Goal: Task Accomplishment & Management: Manage account settings

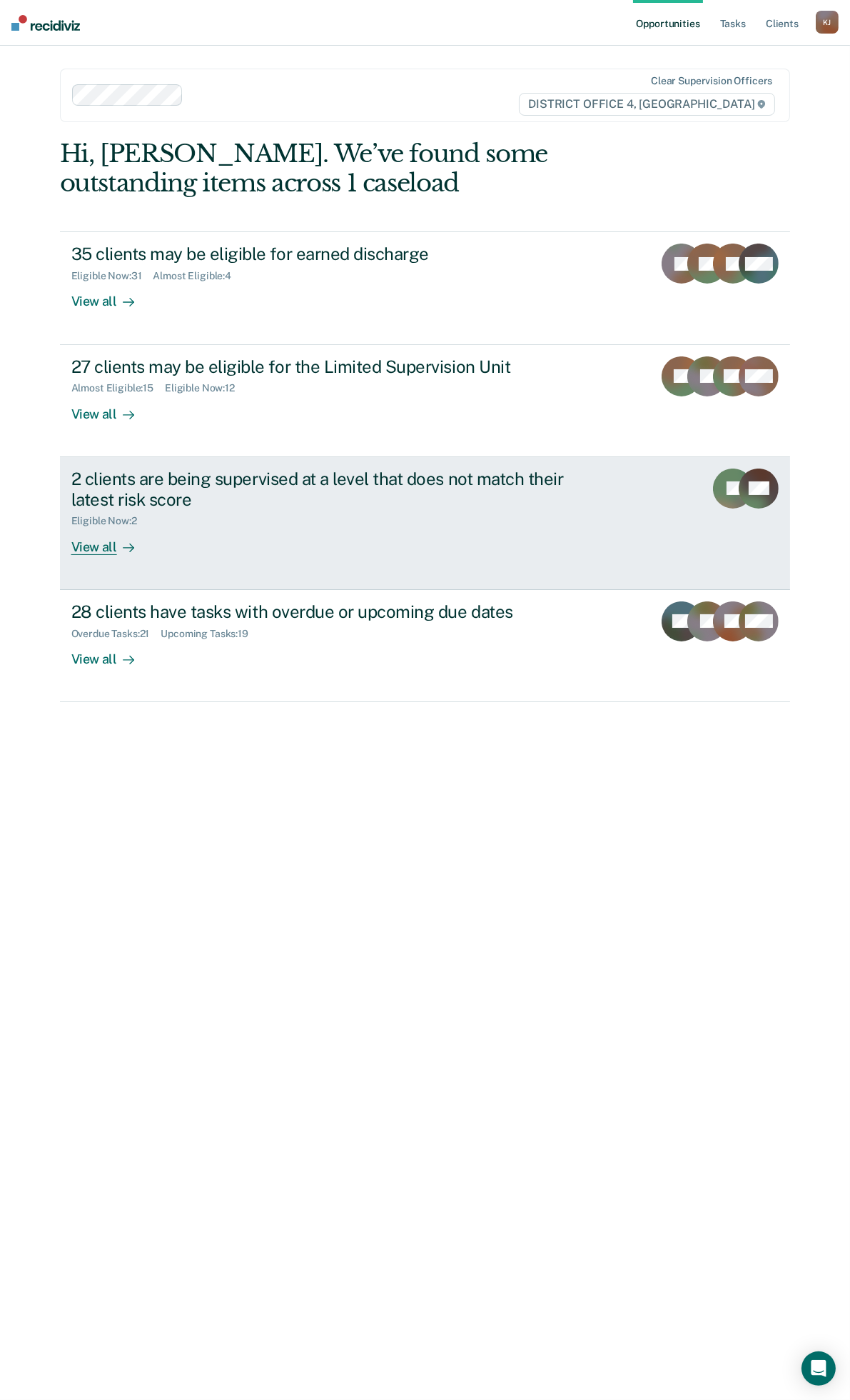
click at [431, 527] on div "2 clients are being supervised at a level that does not match their latest risk…" at bounding box center [338, 511] width 535 height 86
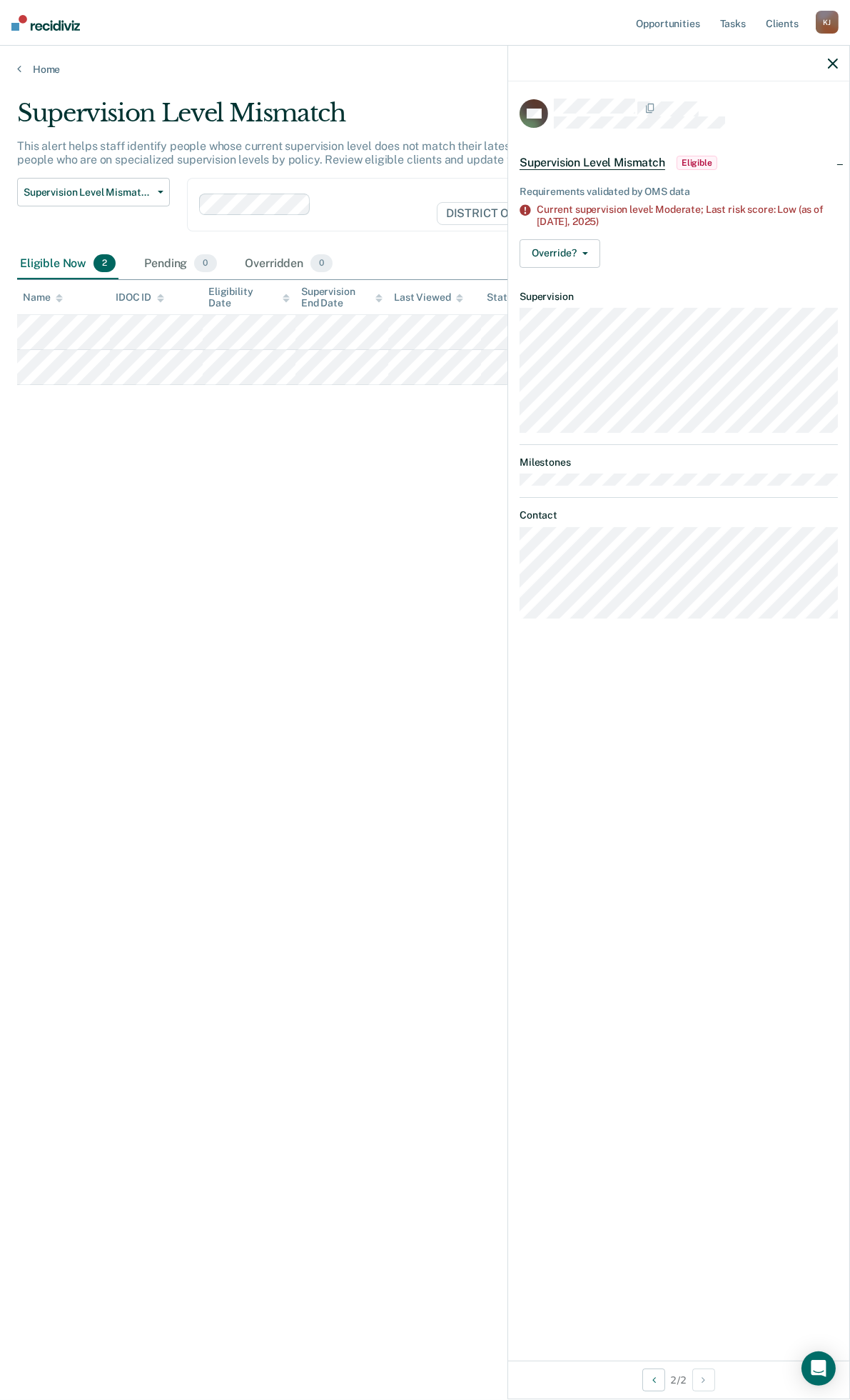
drag, startPoint x: 388, startPoint y: 443, endPoint x: 380, endPoint y: 441, distance: 8.2
click at [388, 443] on div "Supervision Level Mismatch This alert helps staff identify people whose current…" at bounding box center [425, 696] width 816 height 1194
click at [51, 72] on link "Home" at bounding box center [425, 69] width 816 height 13
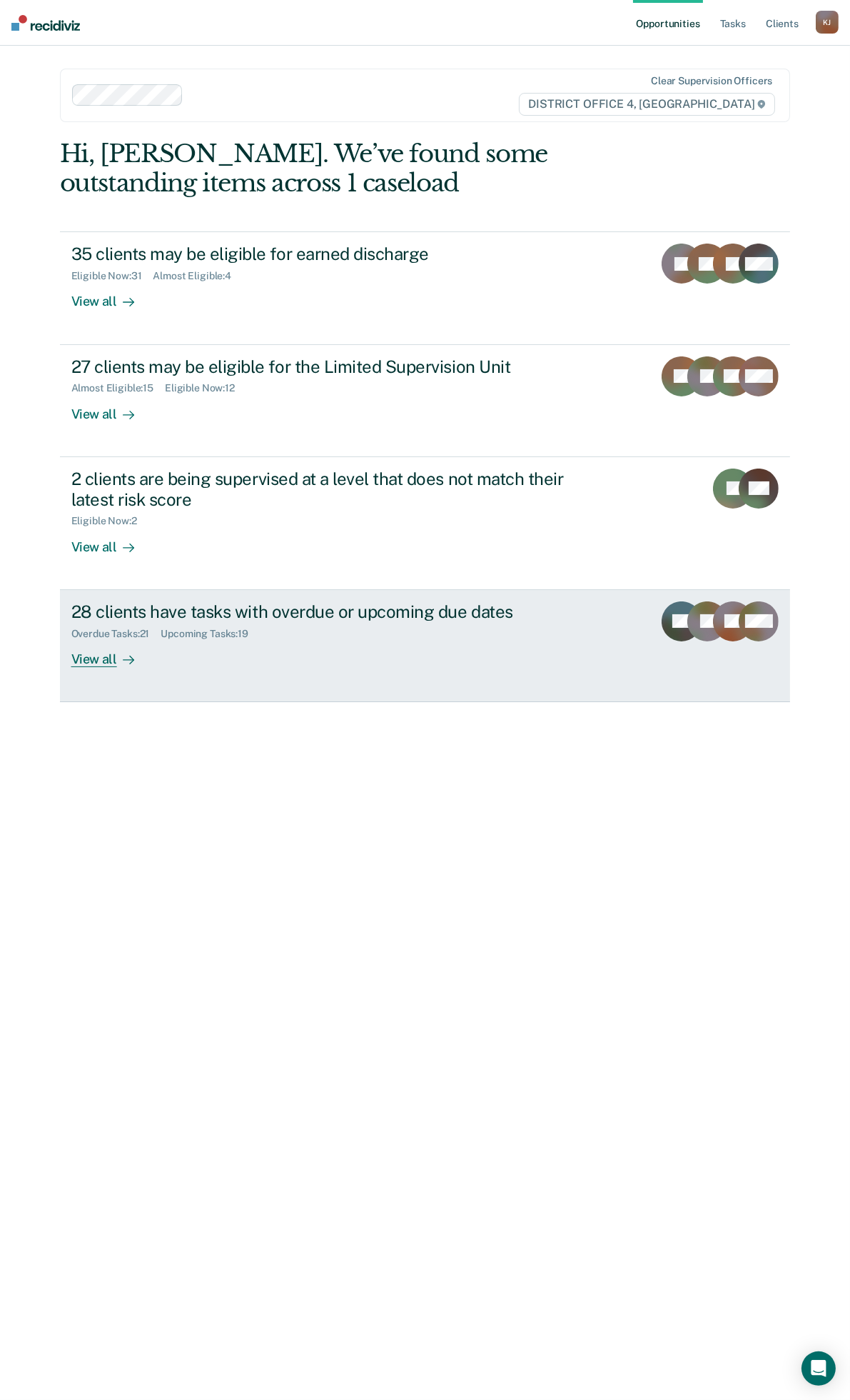
click at [342, 648] on div "28 clients have tasks with overdue or upcoming due dates Overdue Tasks : 21 Upc…" at bounding box center [338, 634] width 535 height 66
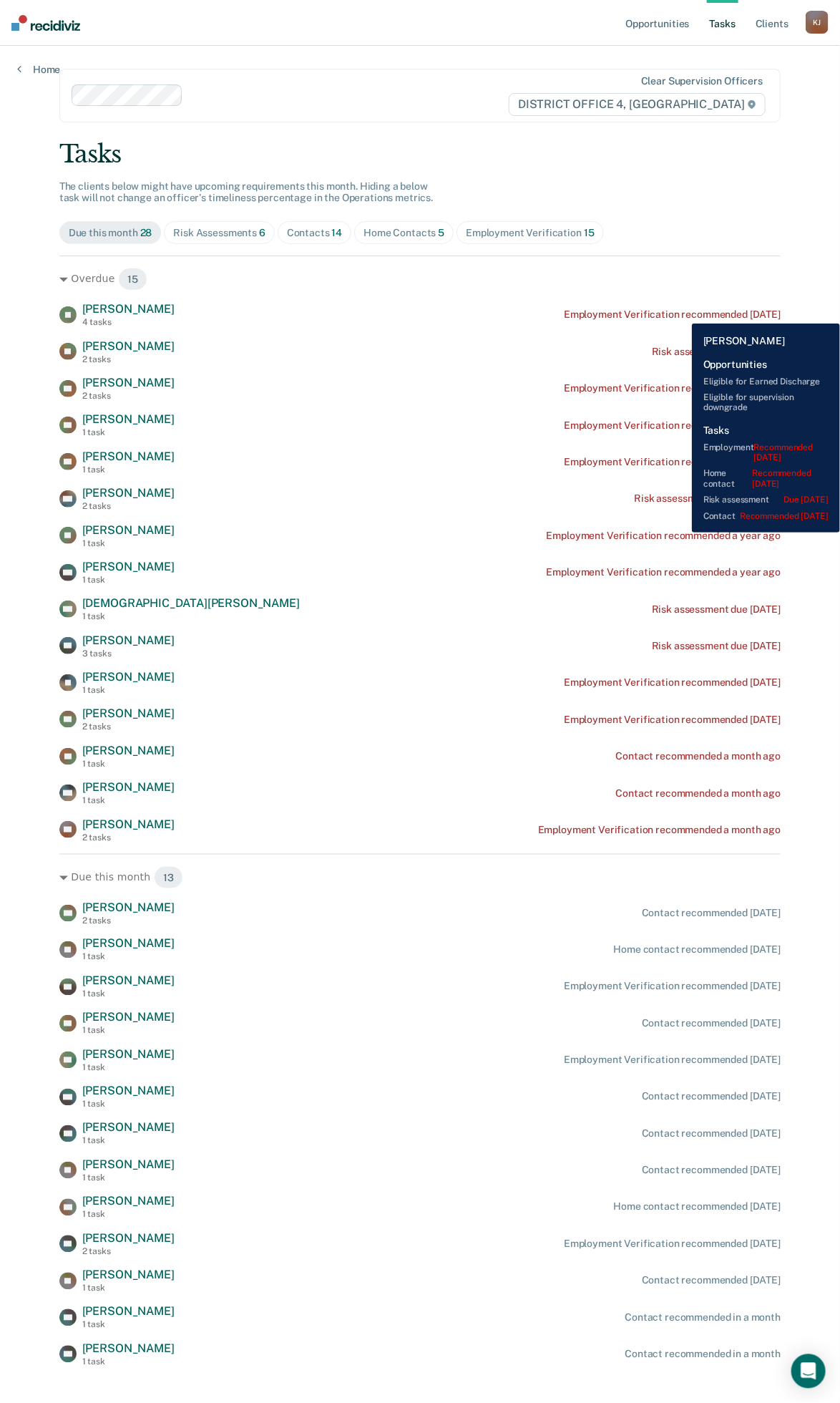
click at [682, 313] on div "Employment Verification recommended [DATE]" at bounding box center [673, 314] width 217 height 12
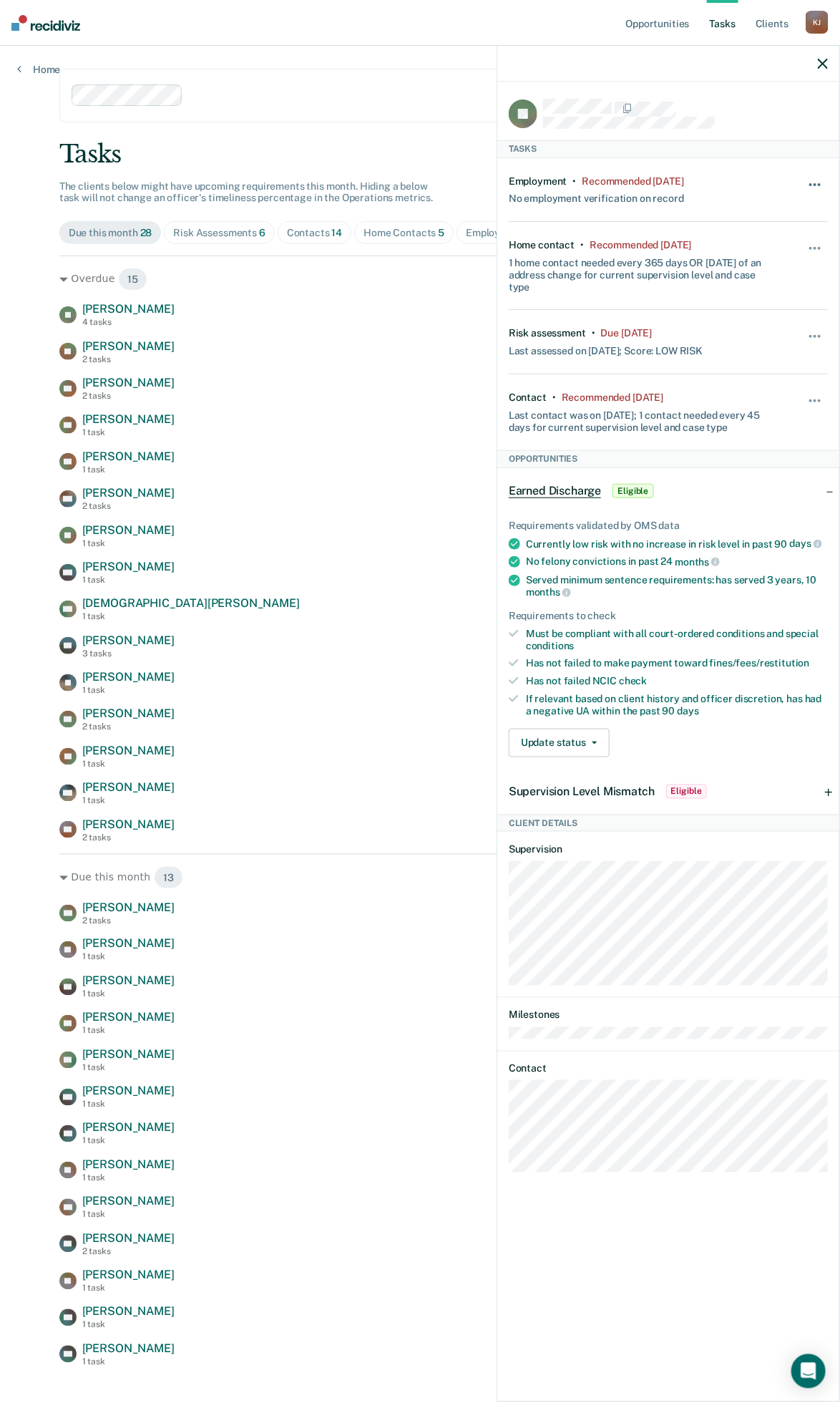
click at [818, 181] on button "button" at bounding box center [815, 192] width 25 height 23
click at [777, 295] on button "90 days" at bounding box center [777, 298] width 103 height 23
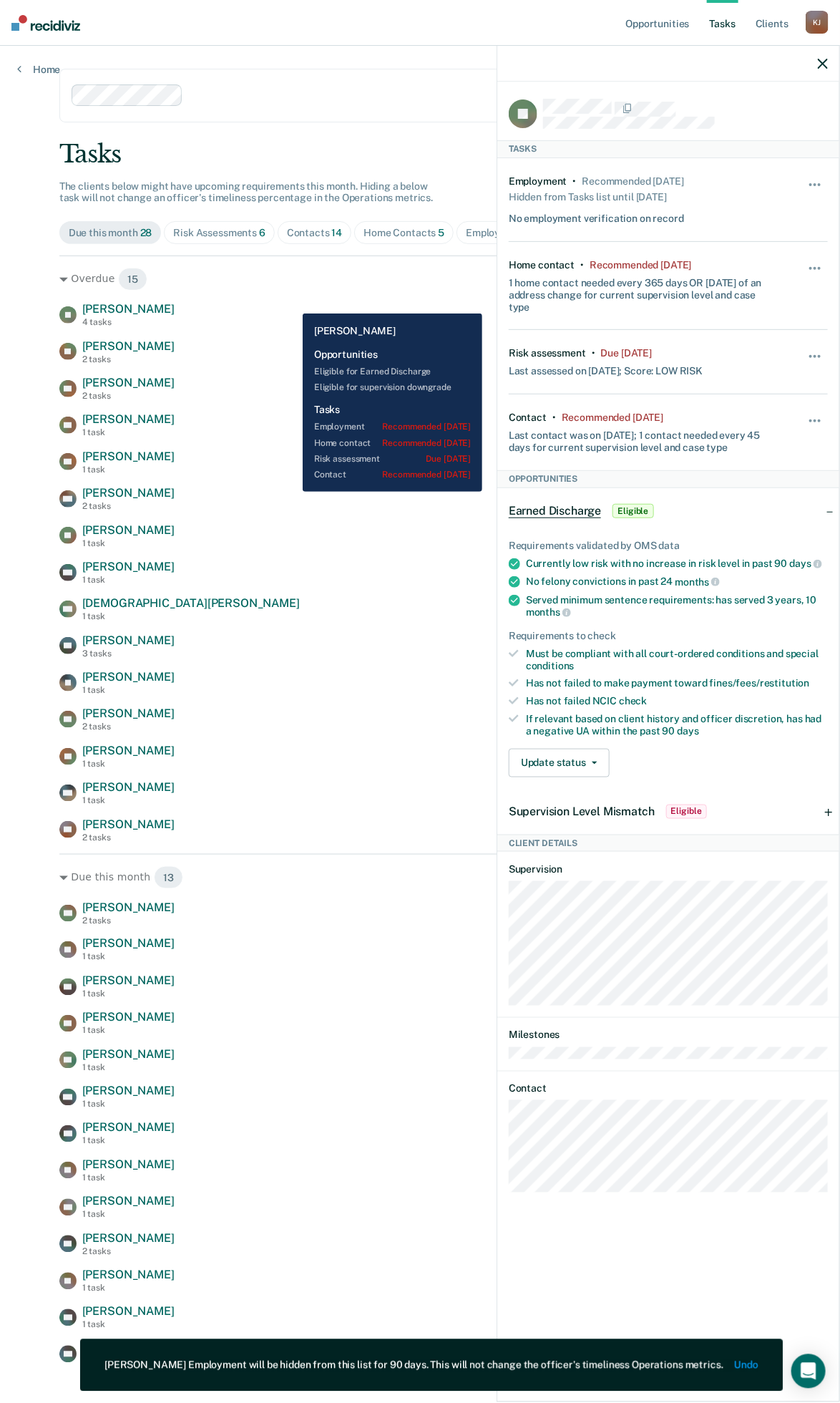
click at [288, 294] on div "Overdue 15 [PERSON_NAME] [PERSON_NAME] 4 tasks Home contact recommended [DATE] …" at bounding box center [420, 549] width 722 height 587
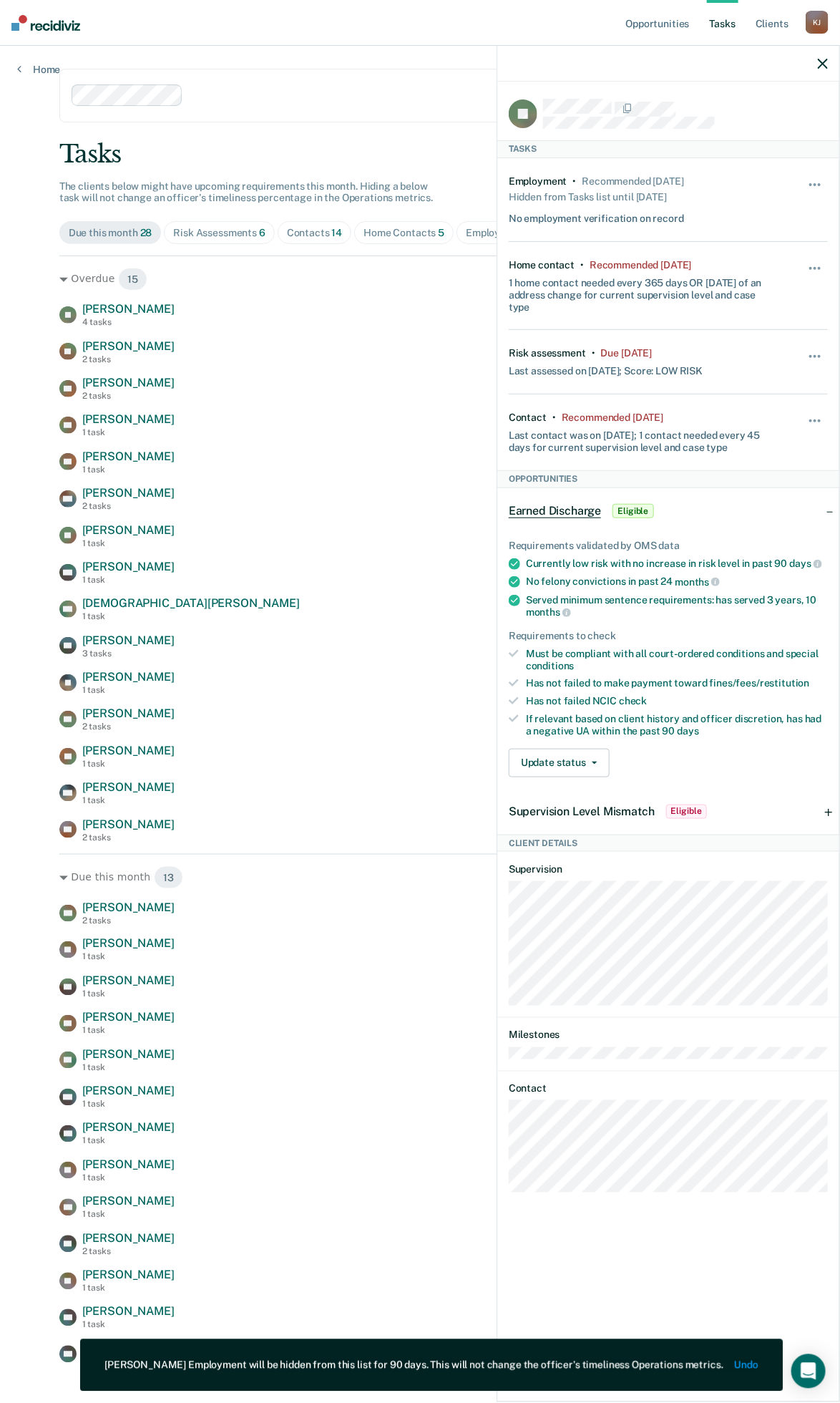
click at [817, 64] on div at bounding box center [669, 63] width 342 height 36
click at [823, 67] on icon "button" at bounding box center [823, 63] width 10 height 10
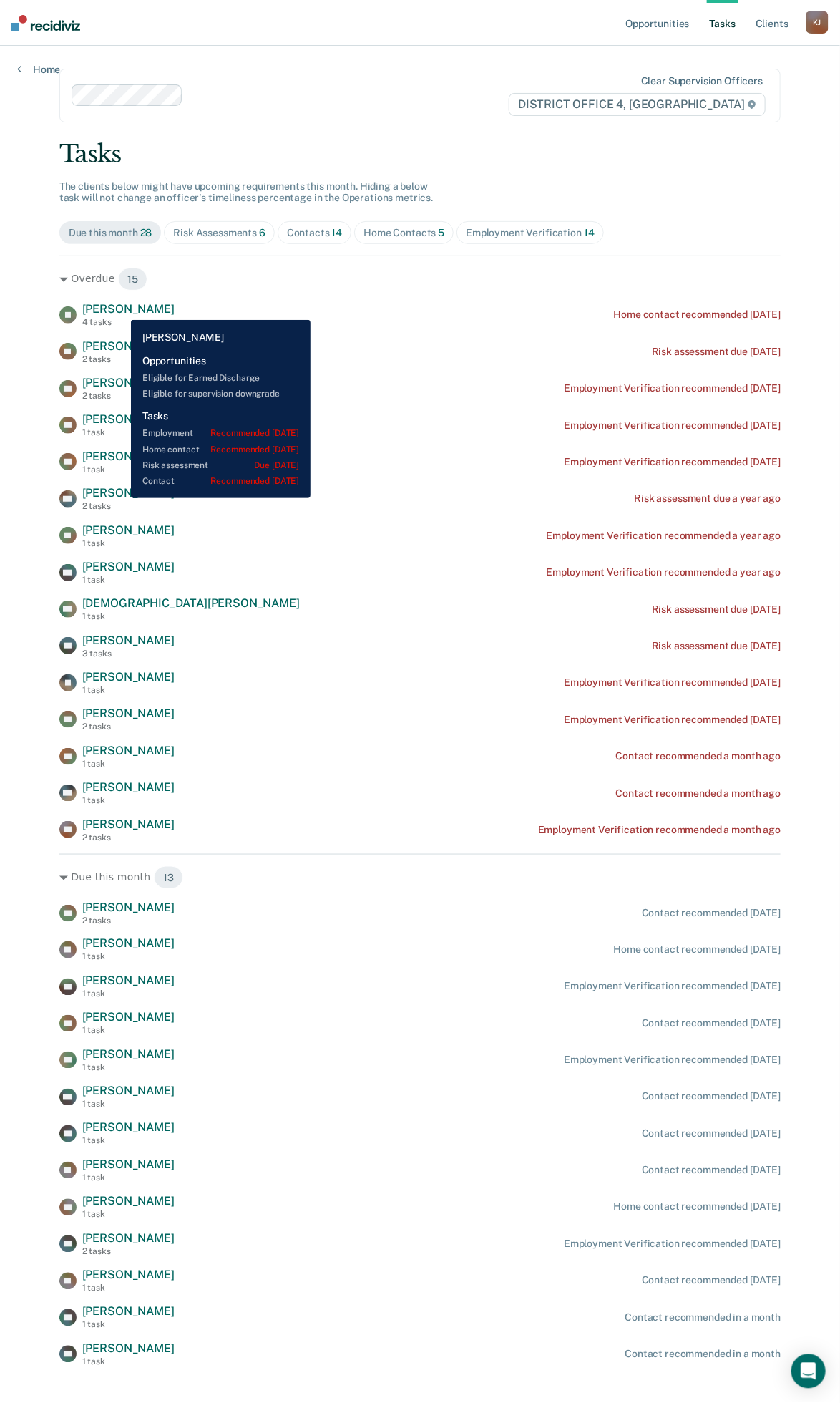
click at [120, 309] on span "[PERSON_NAME]" at bounding box center [128, 308] width 92 height 13
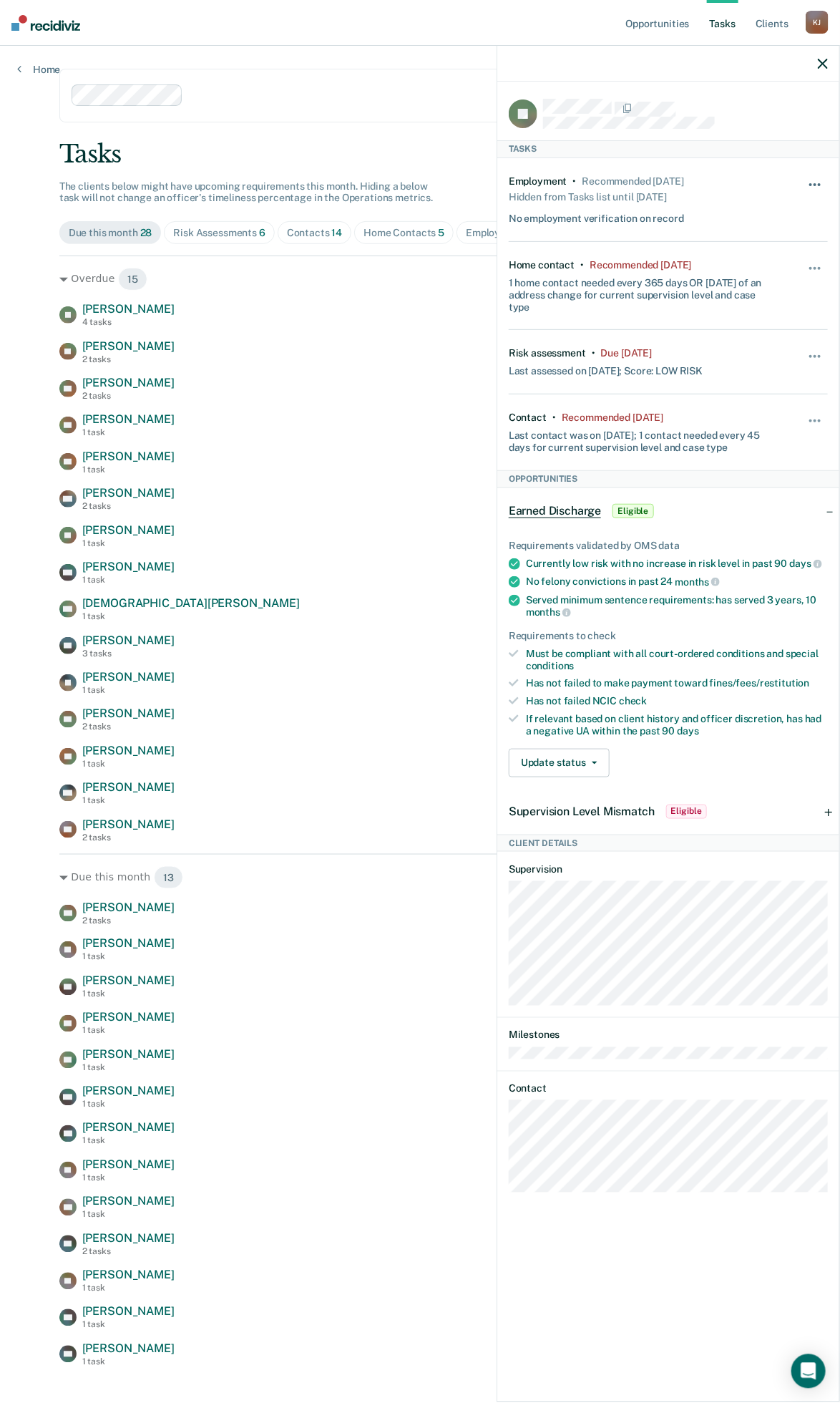
click at [823, 186] on button "button" at bounding box center [815, 192] width 25 height 23
click at [320, 296] on div "Overdue 15 [PERSON_NAME] [PERSON_NAME] 4 tasks Home contact recommended [DATE] …" at bounding box center [420, 549] width 722 height 587
click at [40, 63] on div "Home" at bounding box center [39, 61] width 78 height 30
click at [110, 224] on span "Due this month 28" at bounding box center [110, 232] width 102 height 23
click at [822, 63] on icon "button" at bounding box center [823, 63] width 10 height 10
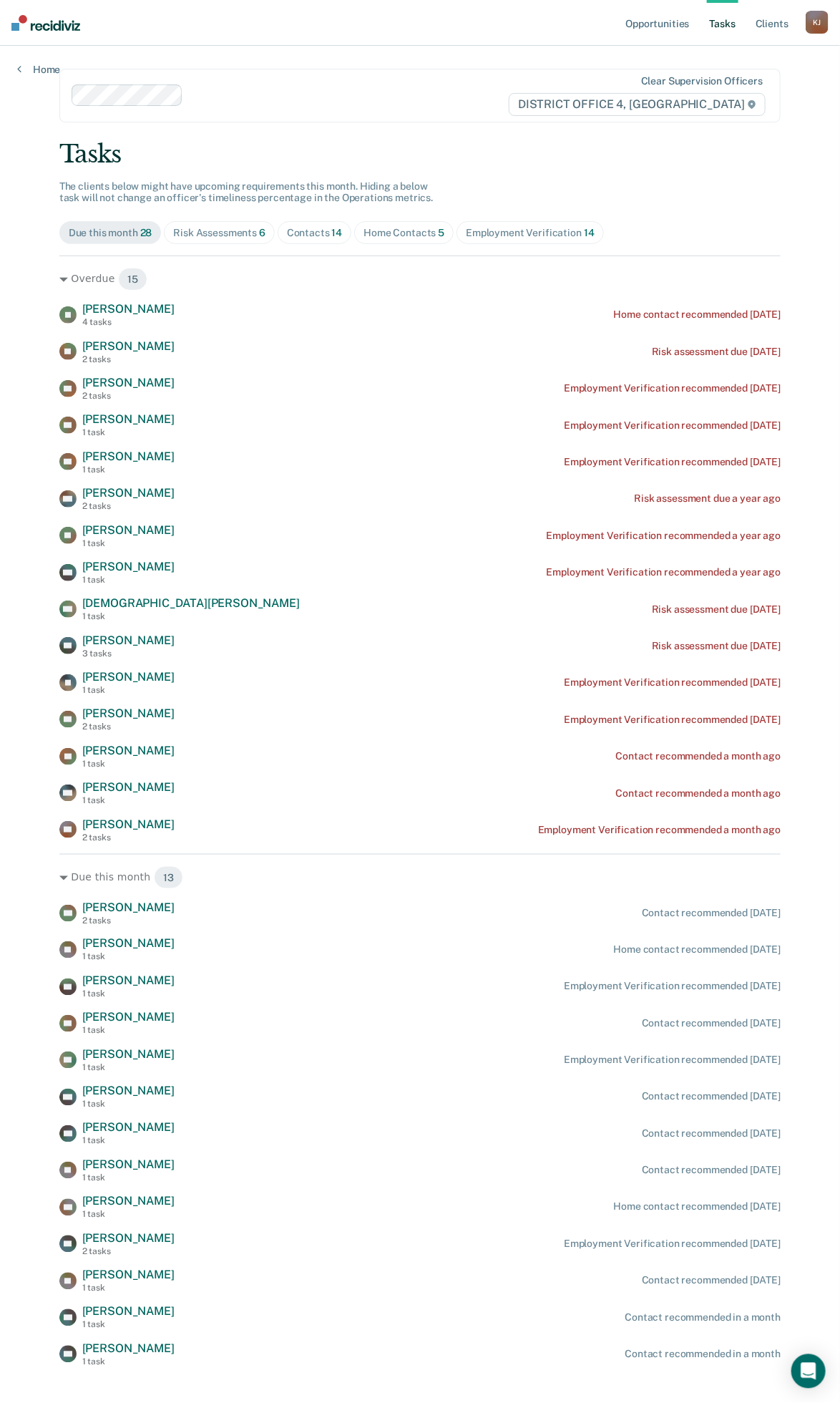
click at [222, 225] on span "Risk Assessments 6" at bounding box center [220, 232] width 111 height 23
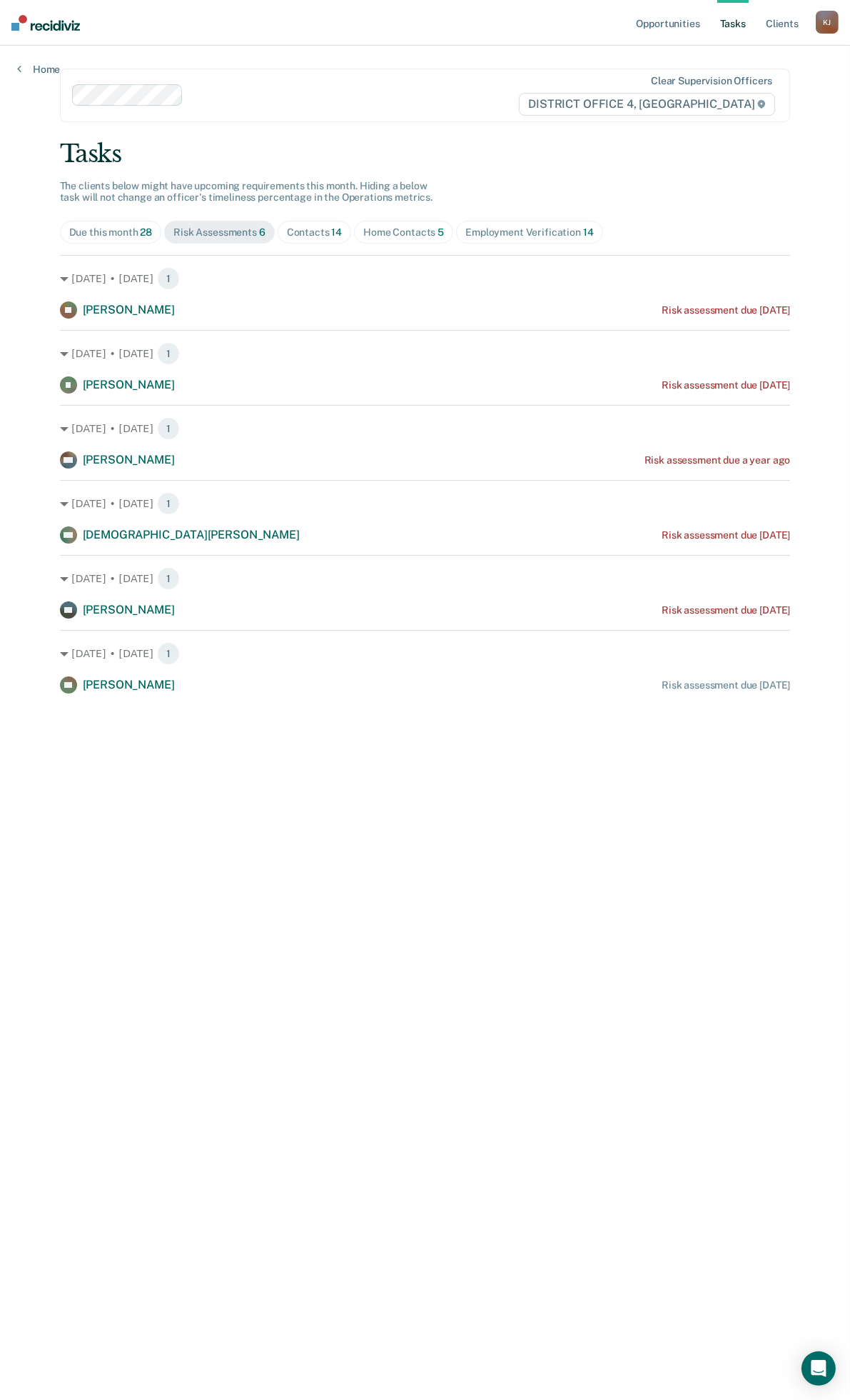
click at [129, 232] on div "Due this month 28" at bounding box center [111, 232] width 84 height 12
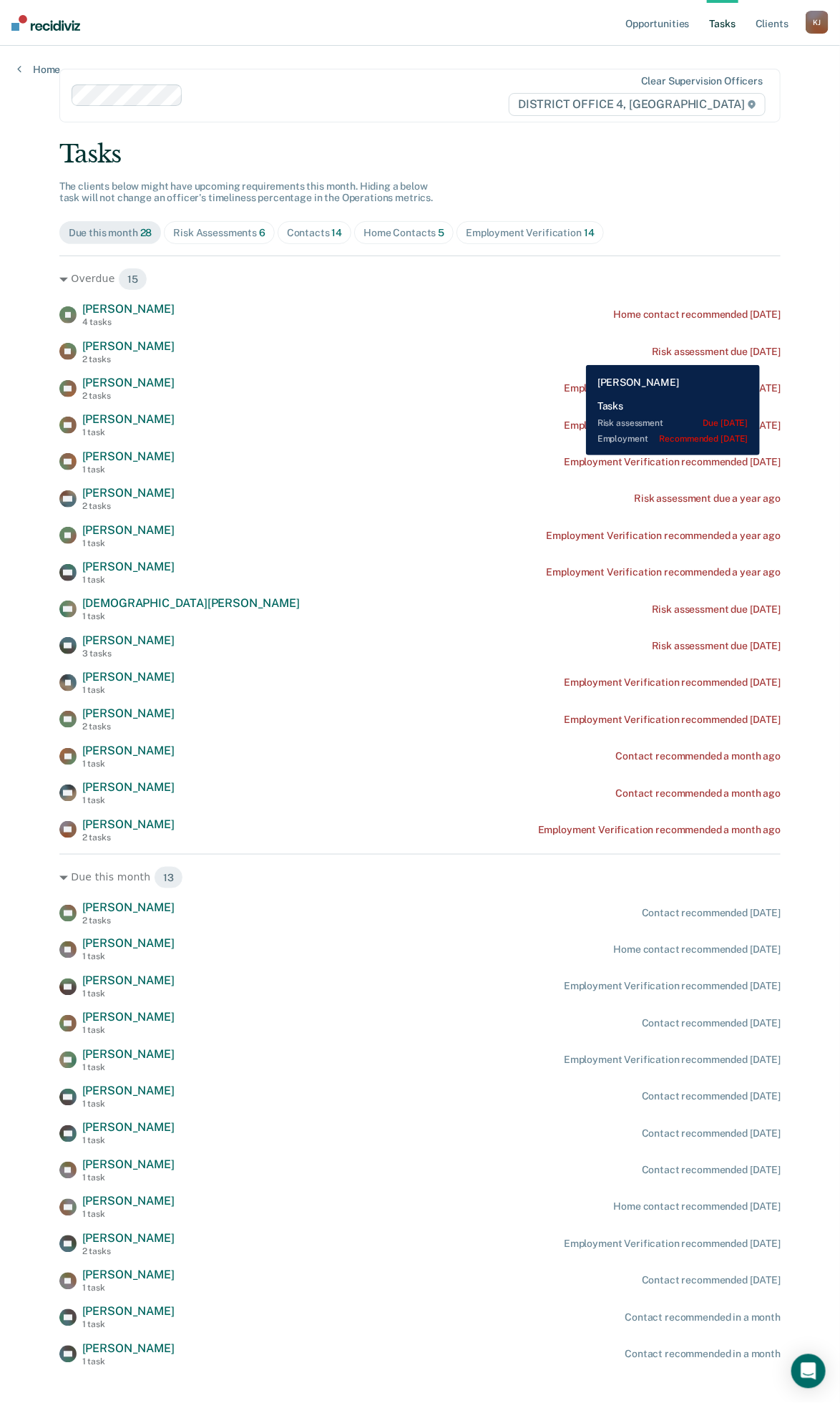
click at [776, 354] on div "Risk assessment due [DATE]" at bounding box center [716, 351] width 129 height 12
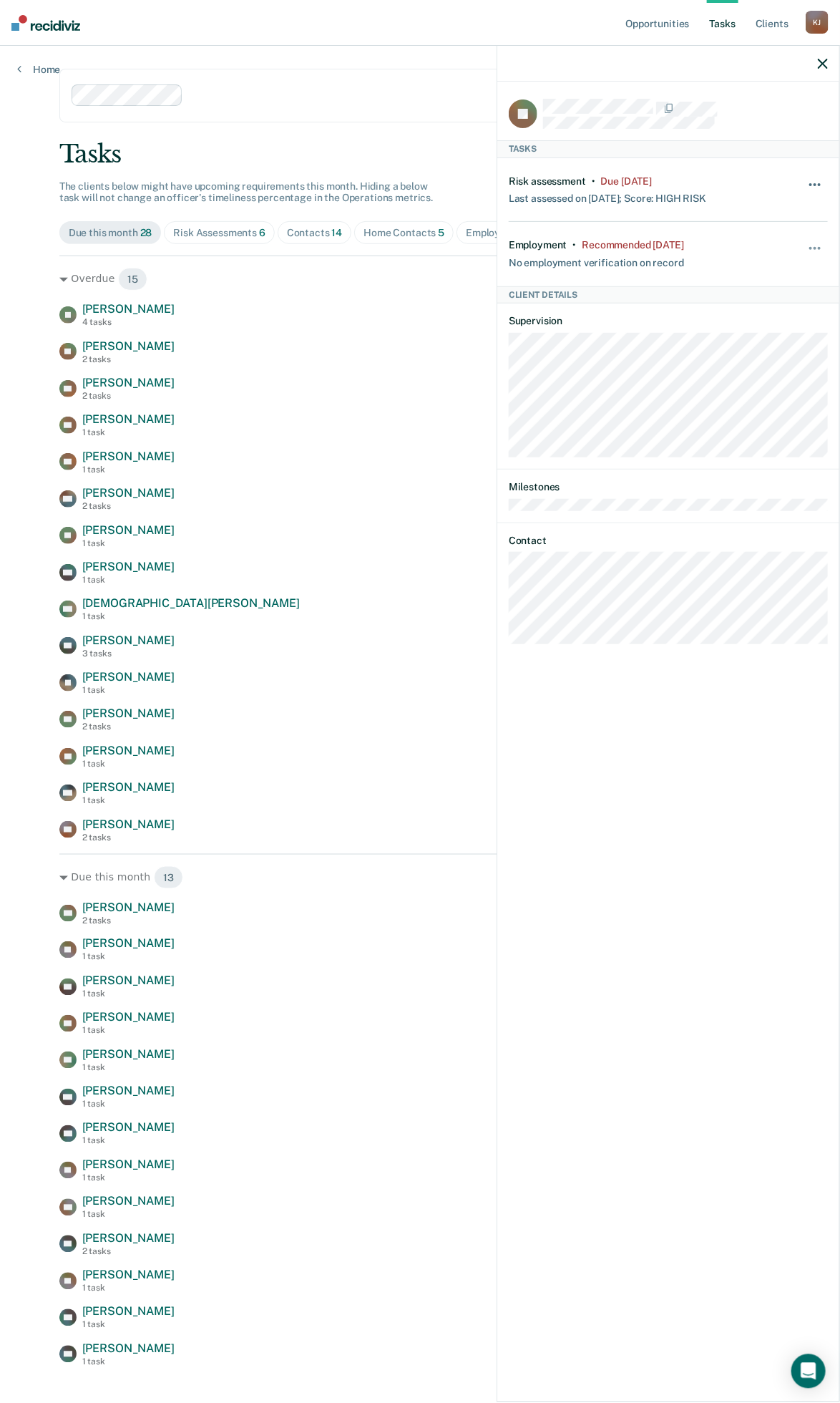
click at [811, 184] on span "button" at bounding box center [811, 185] width 3 height 3
click at [768, 277] on button "30 days" at bounding box center [777, 275] width 103 height 23
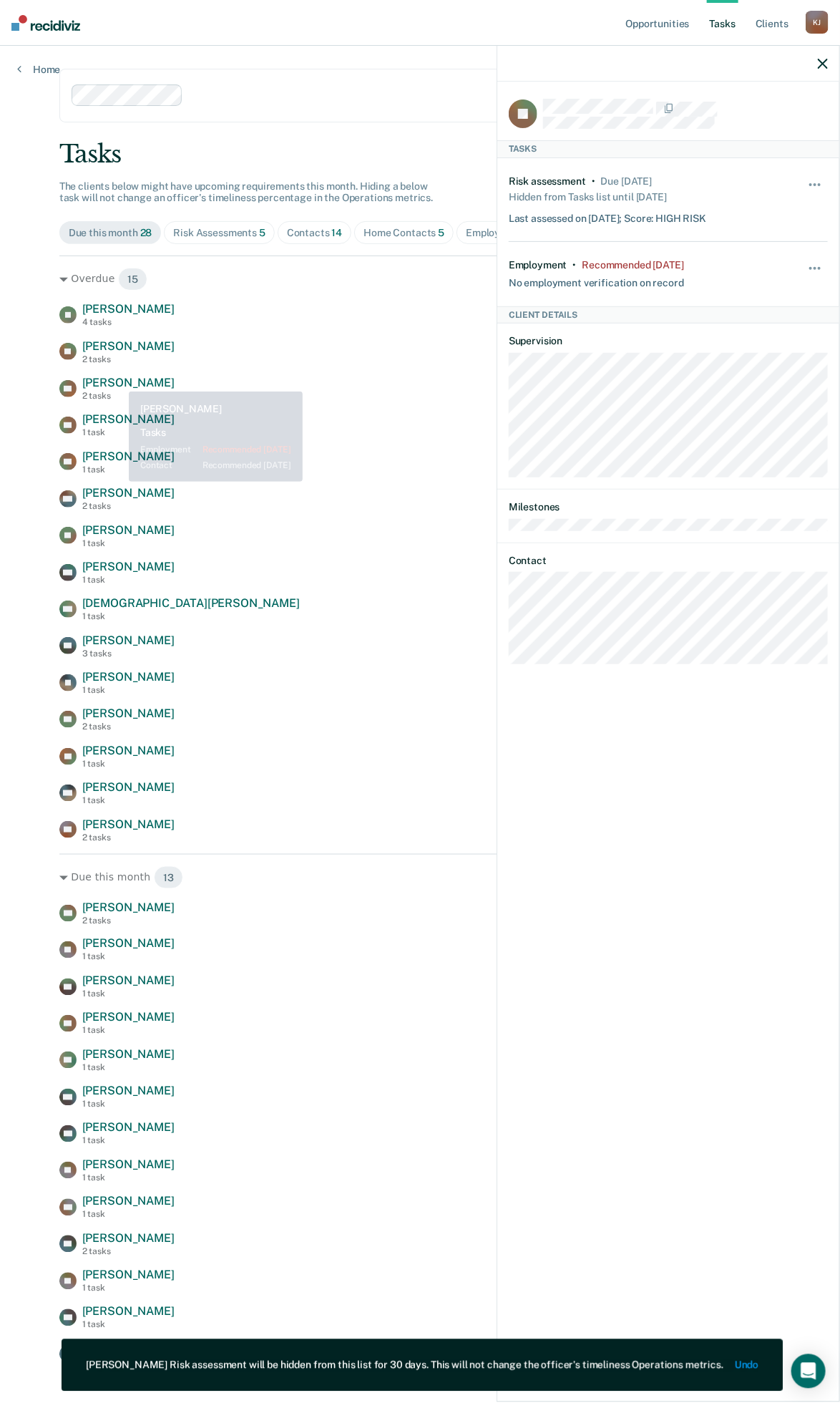
click at [96, 389] on span "[PERSON_NAME]" at bounding box center [128, 382] width 92 height 13
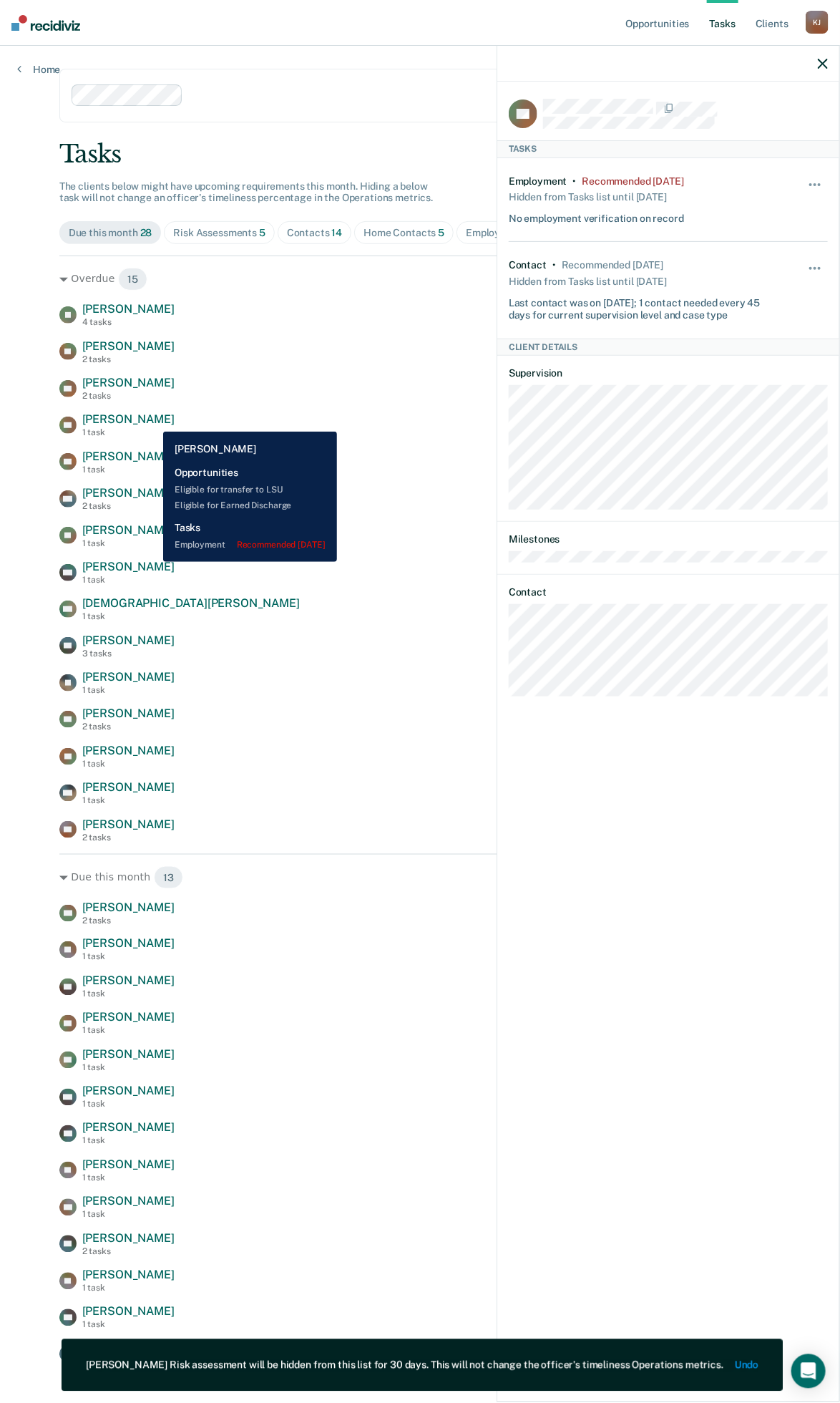
click at [152, 421] on span "[PERSON_NAME]" at bounding box center [128, 419] width 92 height 13
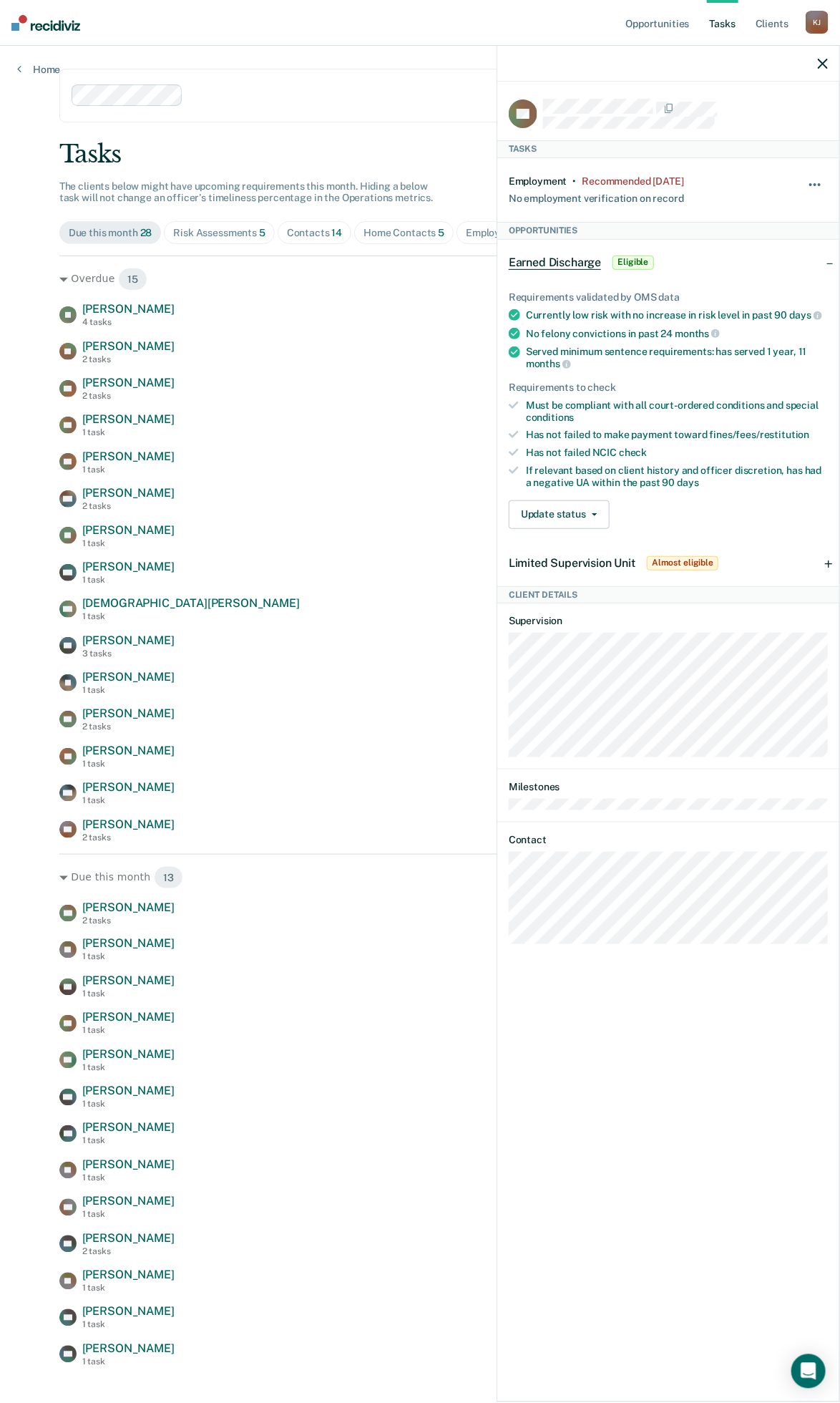
click at [809, 181] on button "button" at bounding box center [815, 192] width 25 height 23
click at [763, 268] on button "30 days" at bounding box center [777, 275] width 103 height 23
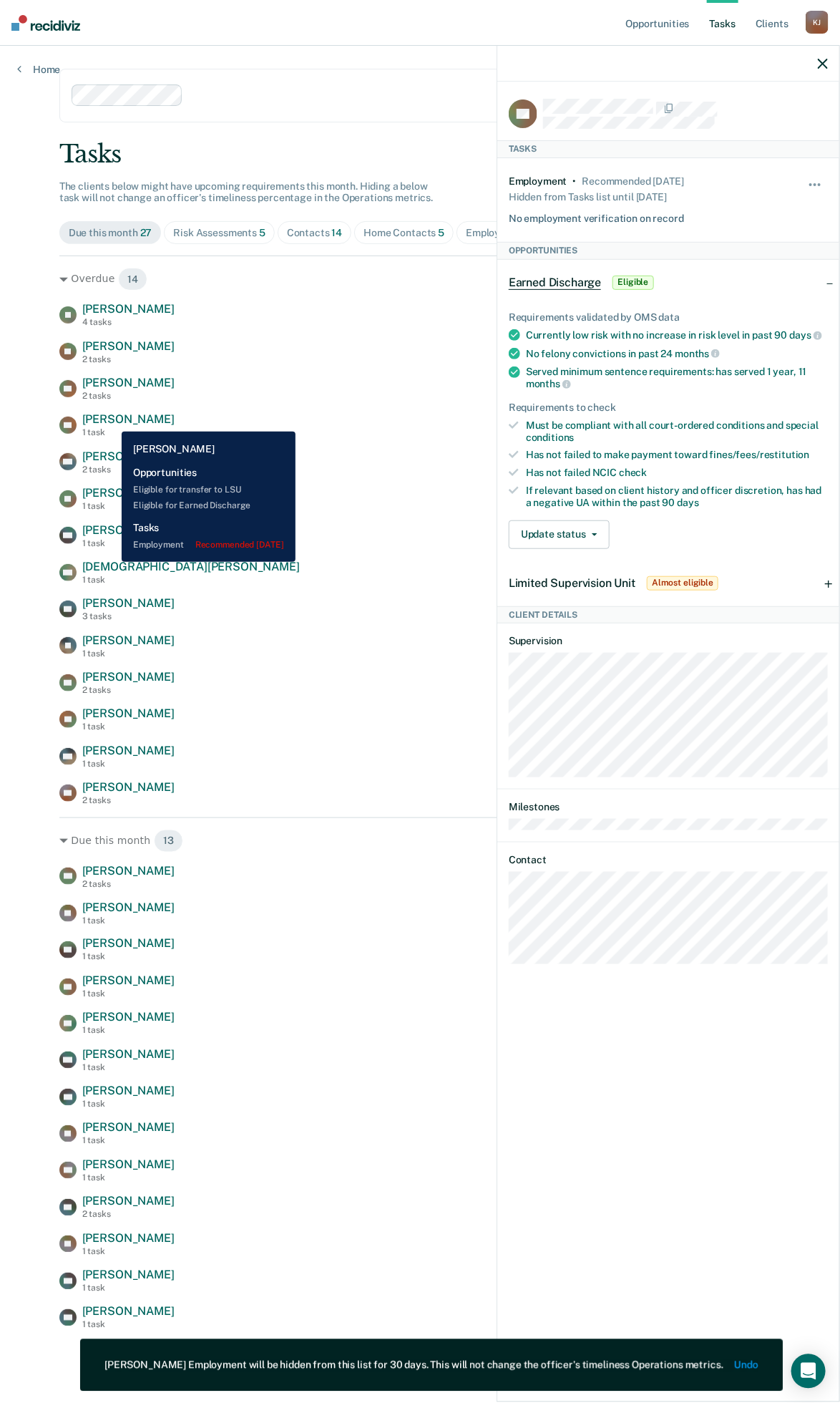
click at [112, 421] on span "[PERSON_NAME]" at bounding box center [128, 419] width 92 height 13
